Goal: Communication & Community: Answer question/provide support

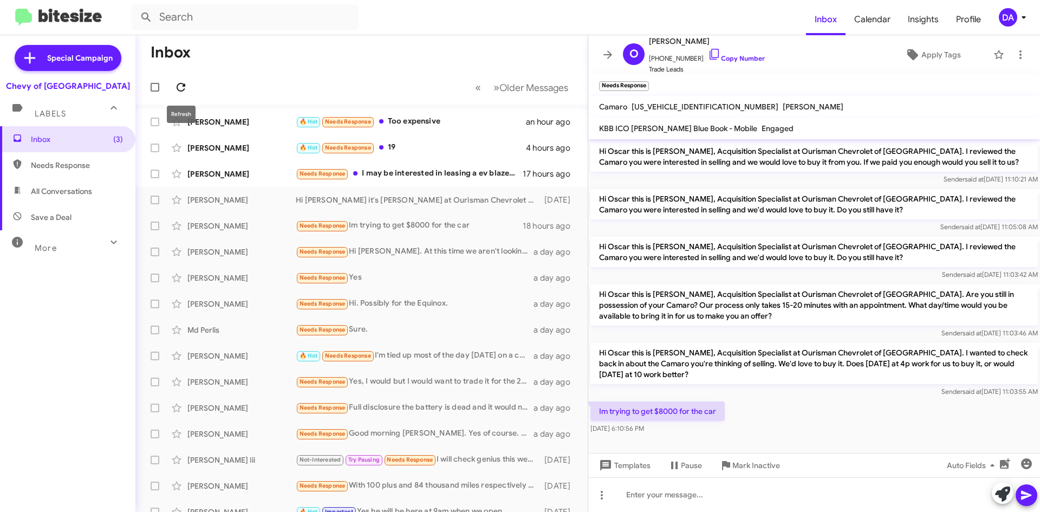
click at [173, 86] on span at bounding box center [181, 87] width 22 height 13
click at [181, 82] on icon at bounding box center [180, 87] width 13 height 13
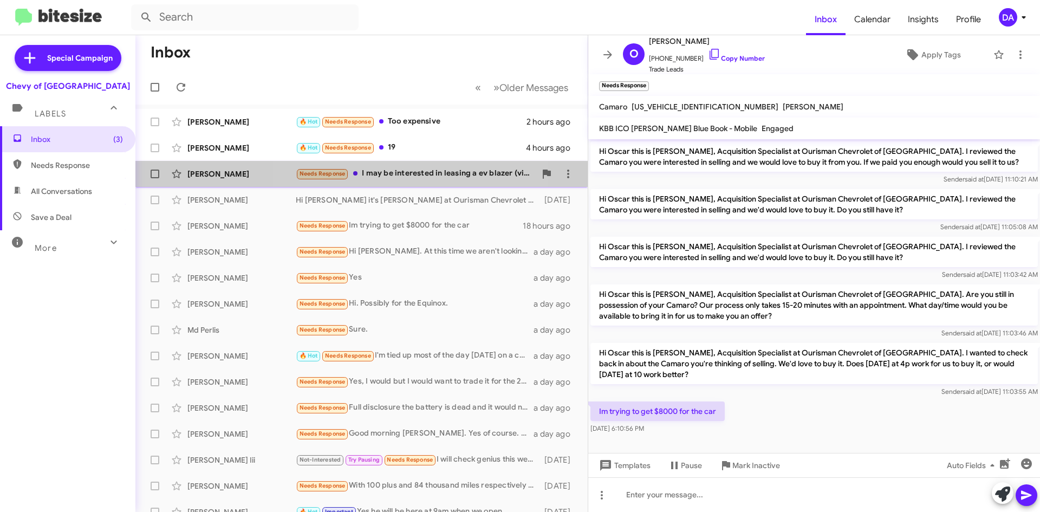
click at [405, 177] on div "Needs Response I may be interested in leasing a ev blazer (vin [US_VEHICLE_IDEN…" at bounding box center [416, 173] width 240 height 12
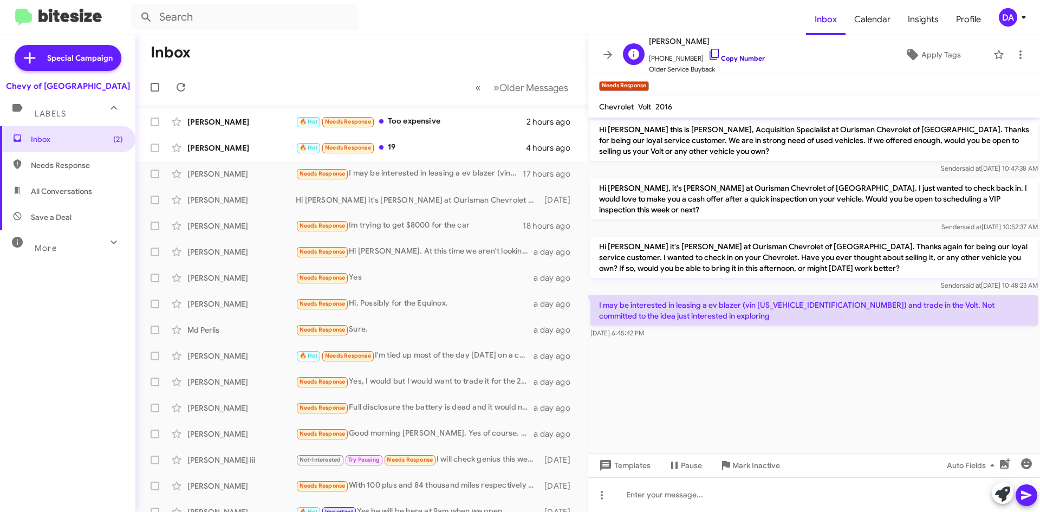
click at [718, 60] on link "Copy Number" at bounding box center [736, 58] width 57 height 8
click at [418, 150] on div "🔥 Hot Needs Response 19" at bounding box center [416, 147] width 240 height 12
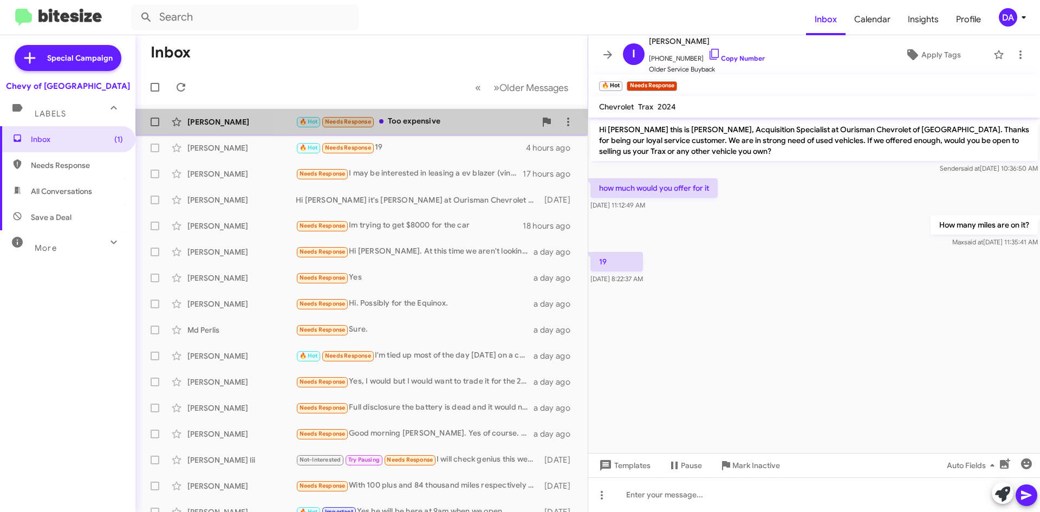
click at [428, 124] on div "🔥 Hot Needs Response Too expensive" at bounding box center [416, 121] width 240 height 12
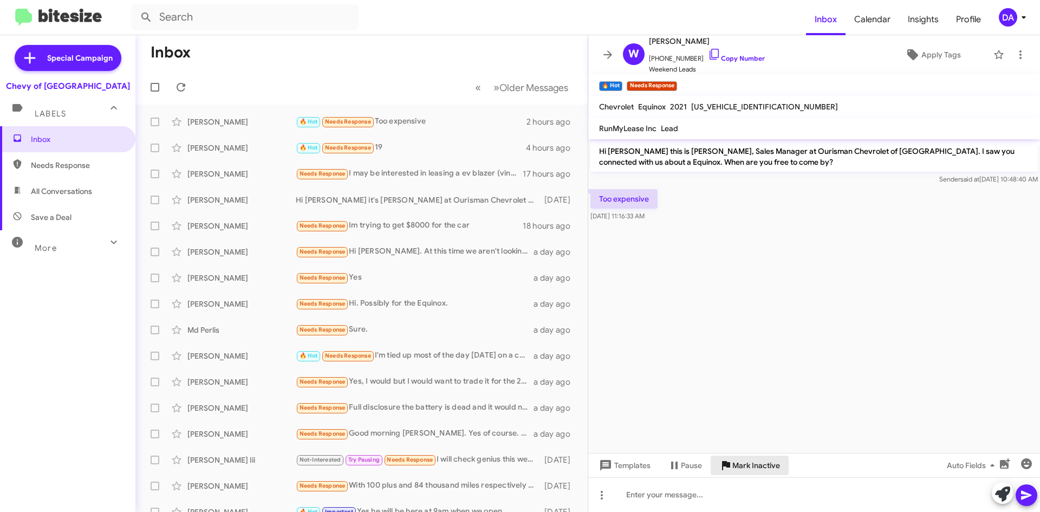
click at [768, 474] on span "Mark Inactive" at bounding box center [756, 466] width 48 height 20
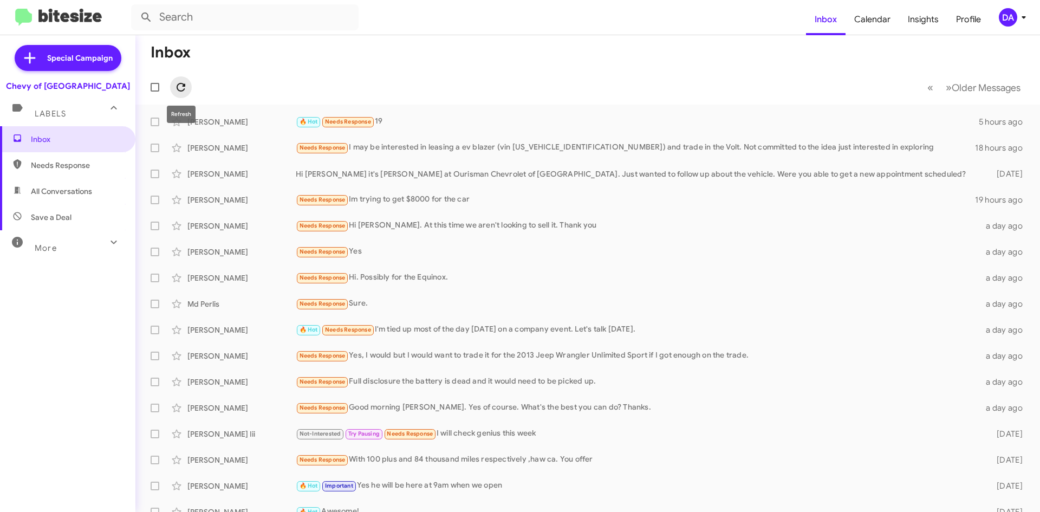
click at [189, 86] on span at bounding box center [181, 87] width 22 height 13
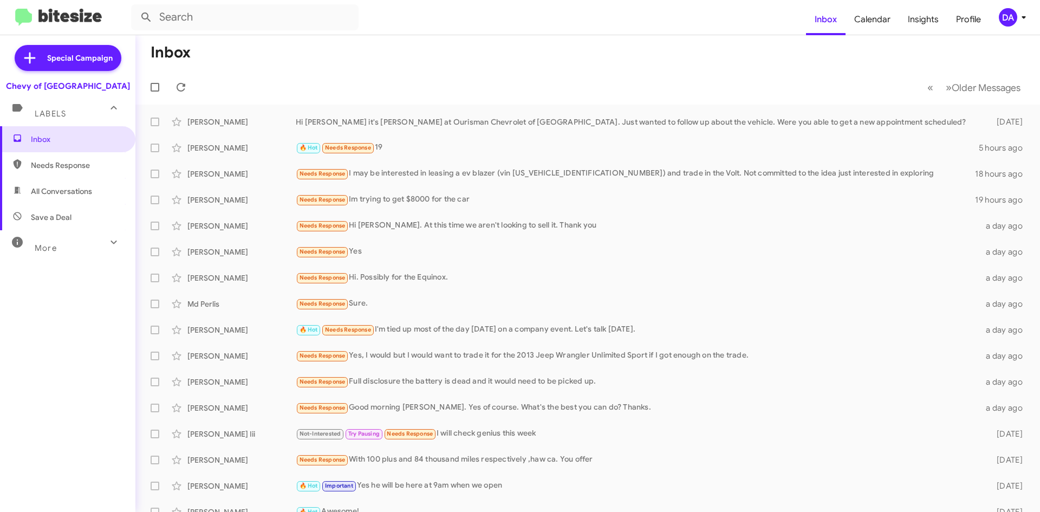
scroll to position [22, 0]
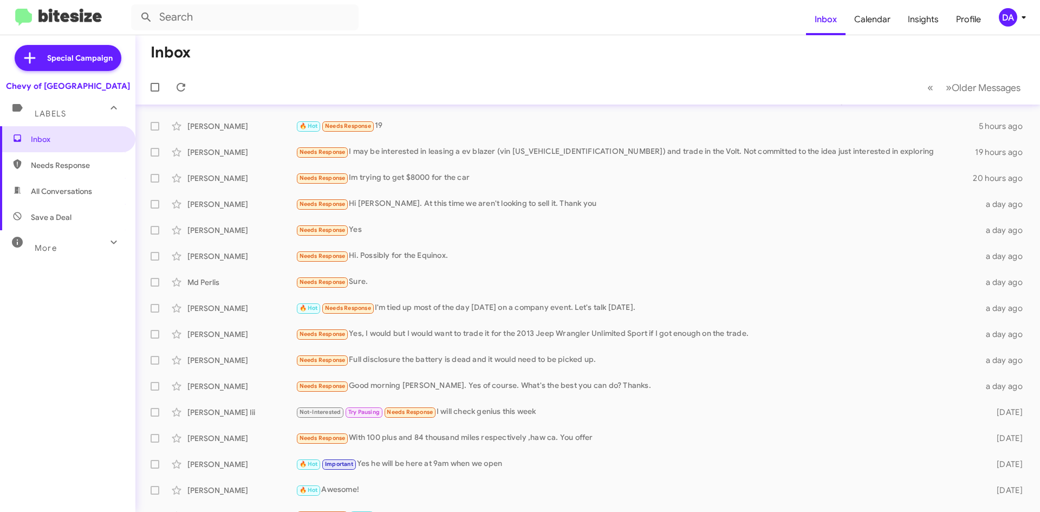
click at [263, 69] on mat-toolbar-row "Inbox" at bounding box center [587, 52] width 905 height 35
